Goal: Subscribe to service/newsletter

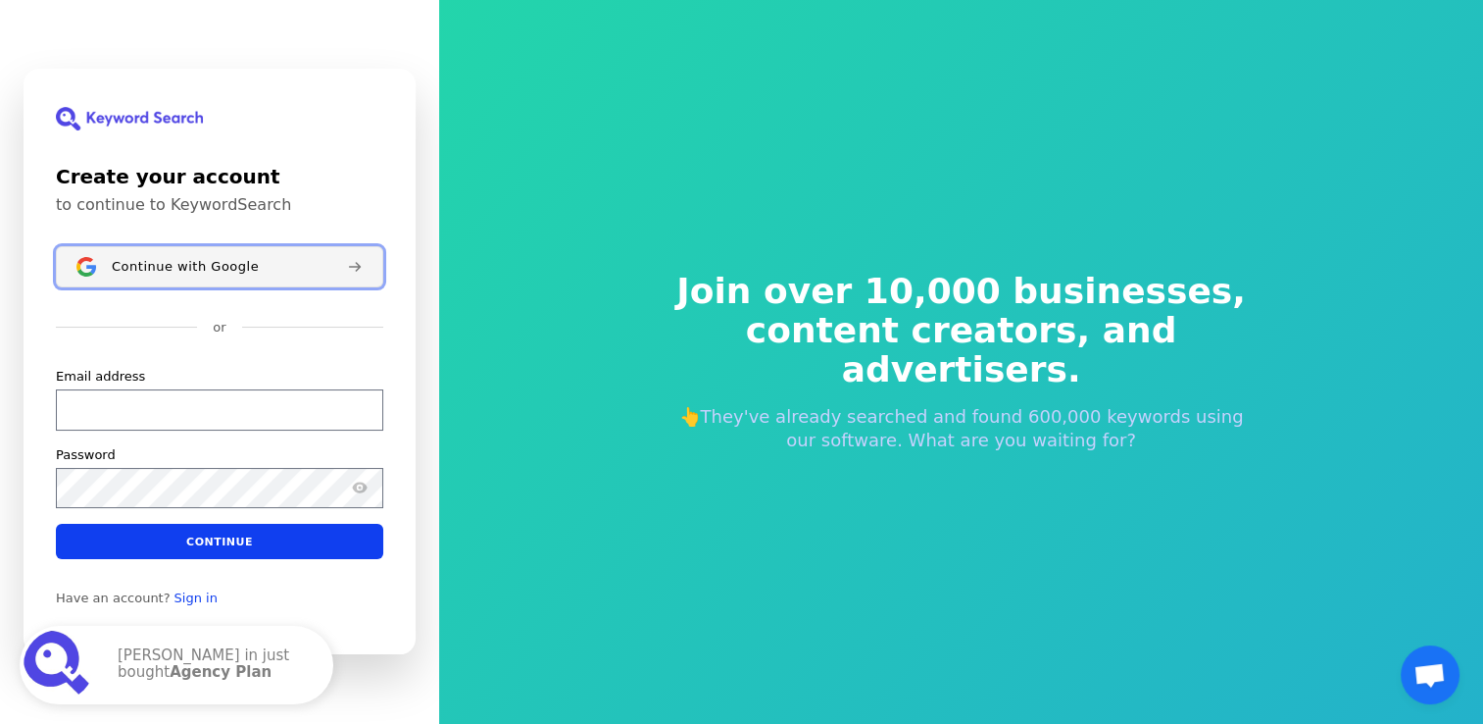
click at [188, 253] on button "Continue with Google" at bounding box center [219, 266] width 327 height 41
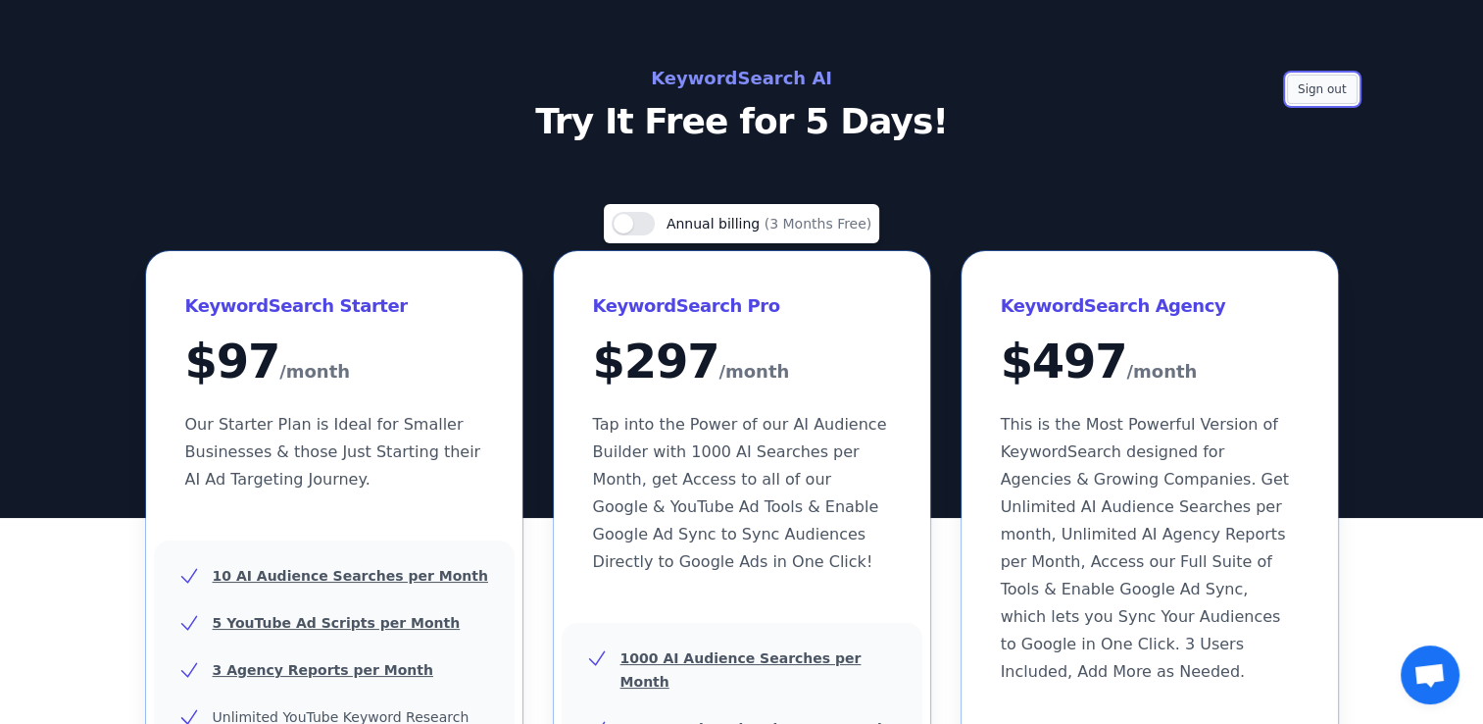
click at [1339, 92] on button "Sign out" at bounding box center [1322, 89] width 71 height 29
